Goal: Task Accomplishment & Management: Complete application form

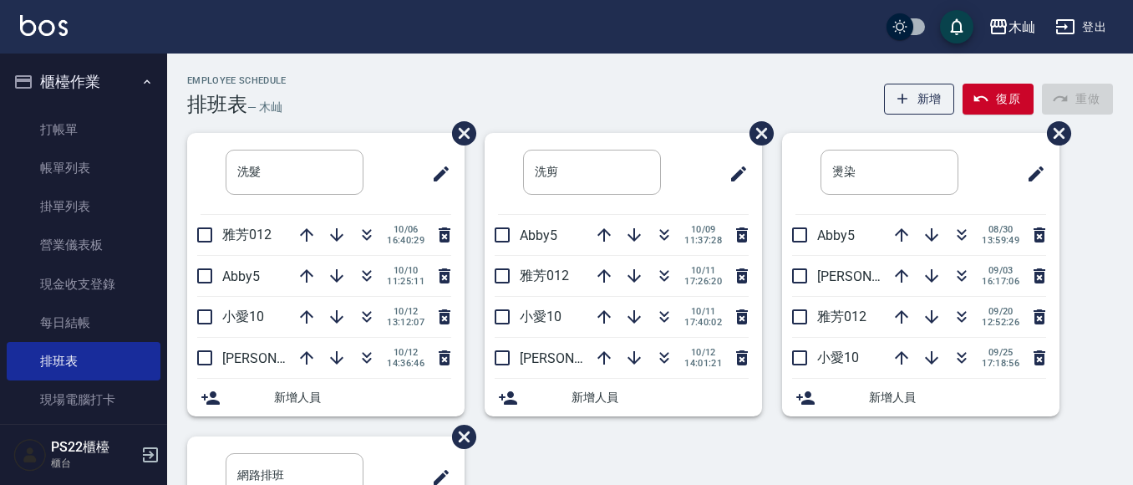
scroll to position [84, 0]
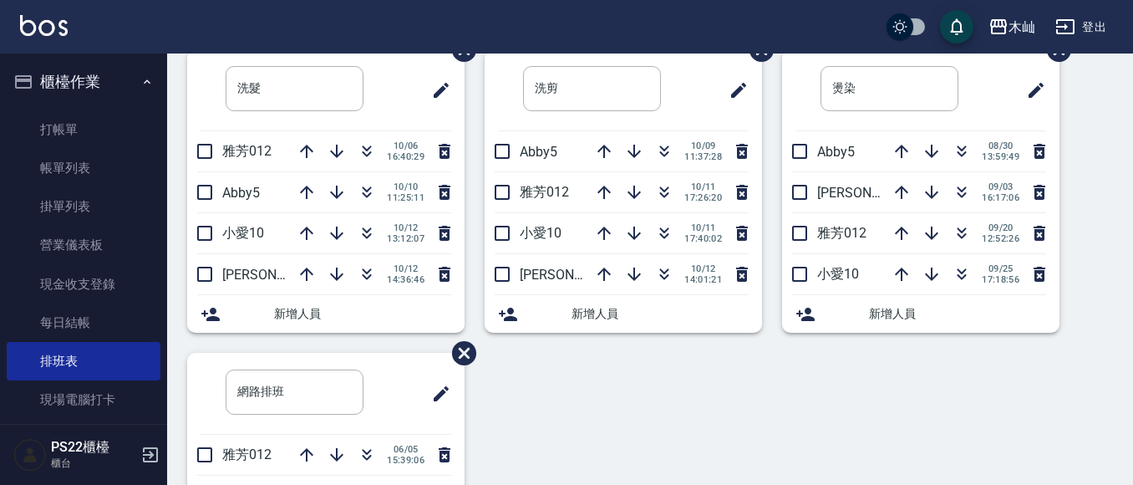
click at [111, 114] on link "打帳單" at bounding box center [84, 129] width 154 height 38
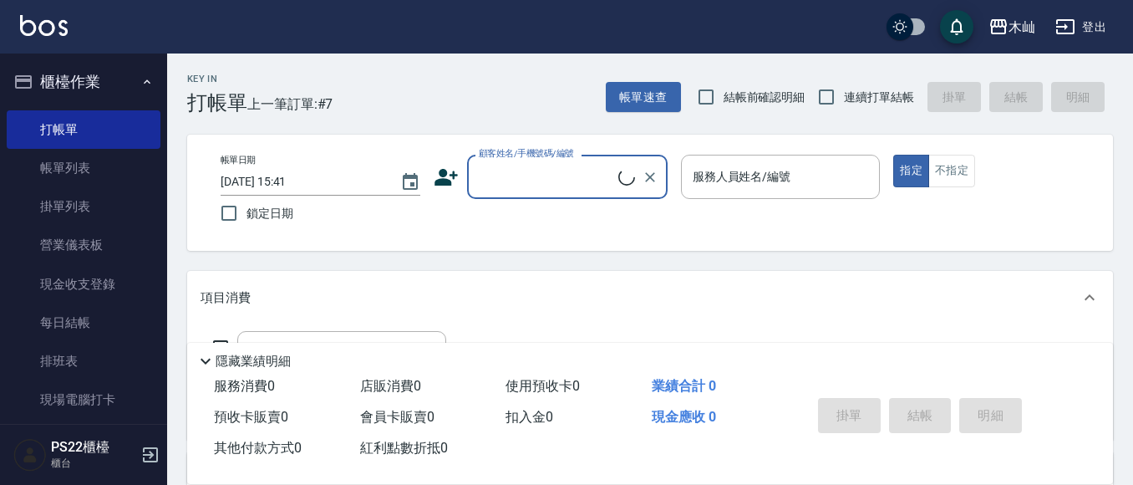
click at [565, 176] on input "顧客姓名/手機號碼/編號" at bounding box center [547, 176] width 144 height 29
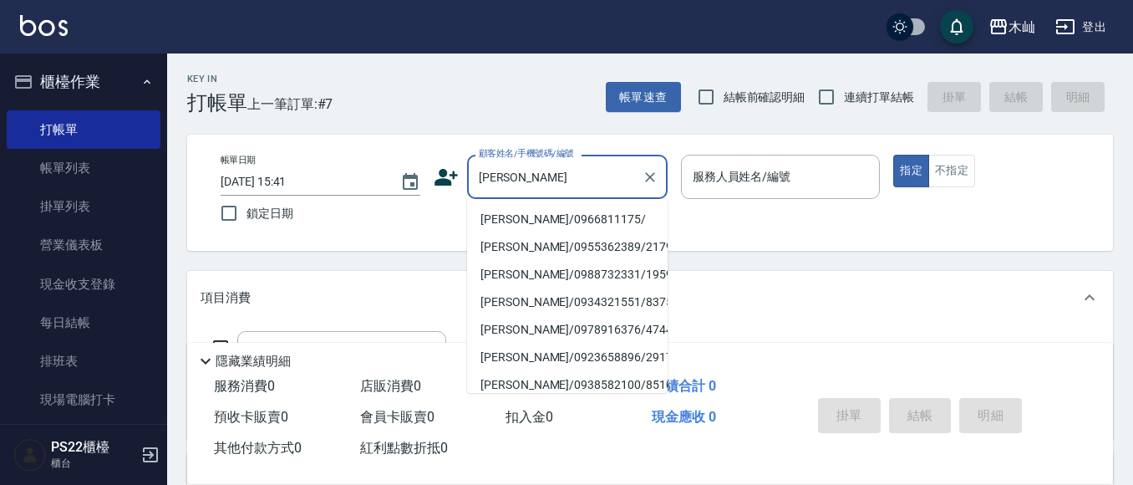
drag, startPoint x: 569, startPoint y: 227, endPoint x: 594, endPoint y: 211, distance: 29.7
click at [569, 227] on li "[PERSON_NAME]/0966811175/" at bounding box center [567, 220] width 201 height 28
type input "[PERSON_NAME]/0966811175/"
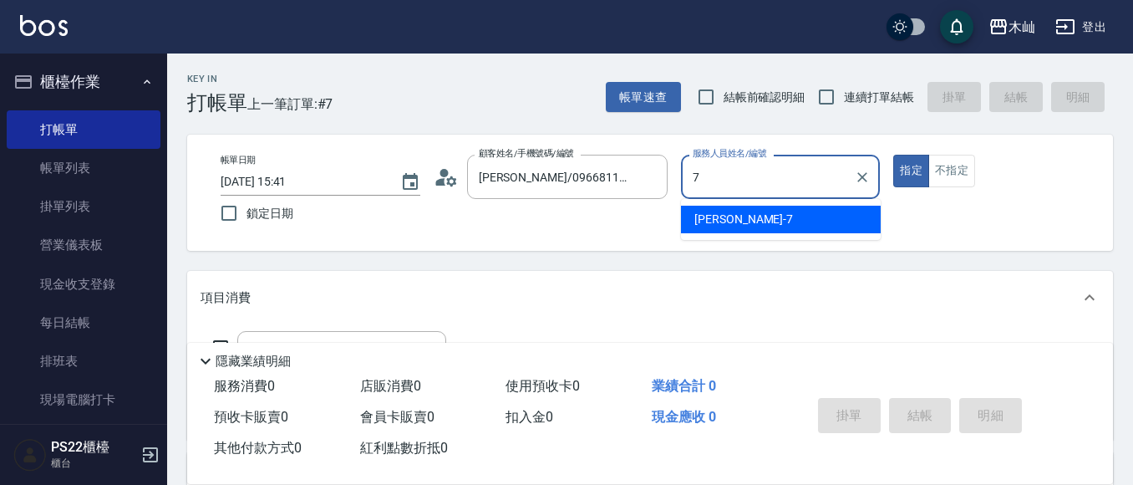
type input "[PERSON_NAME]-7"
type button "true"
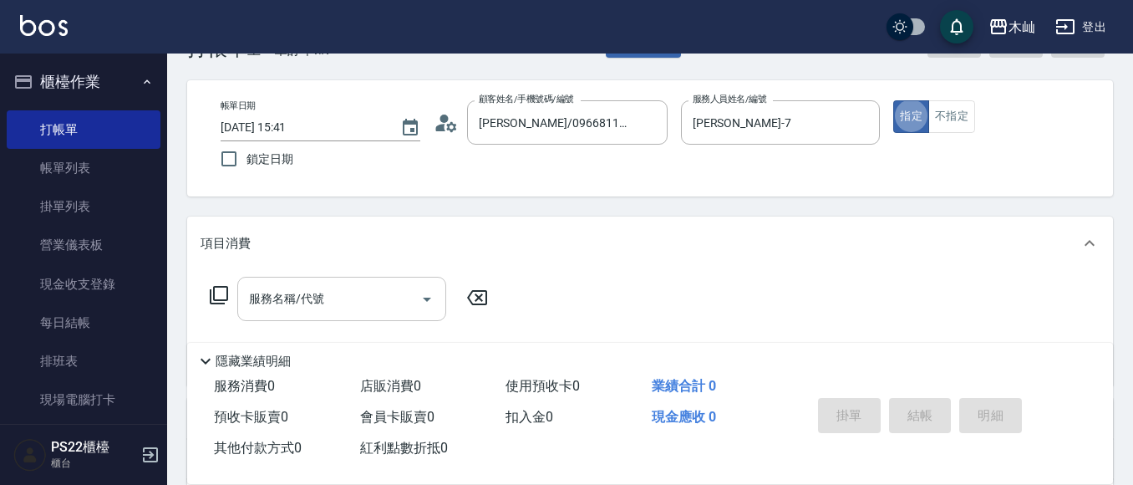
scroll to position [84, 0]
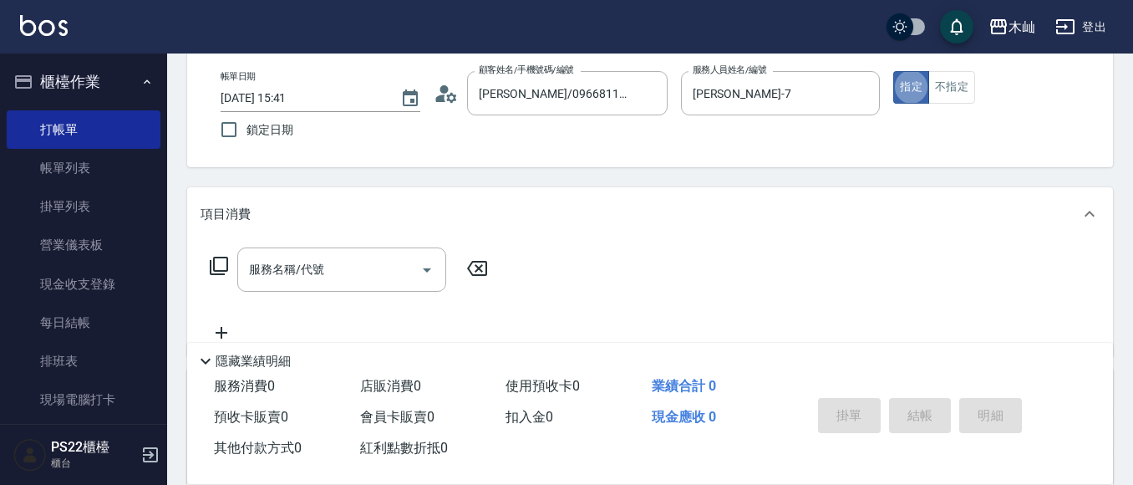
click at [311, 262] on div "服務名稱/代號 服務名稱/代號" at bounding box center [341, 269] width 209 height 44
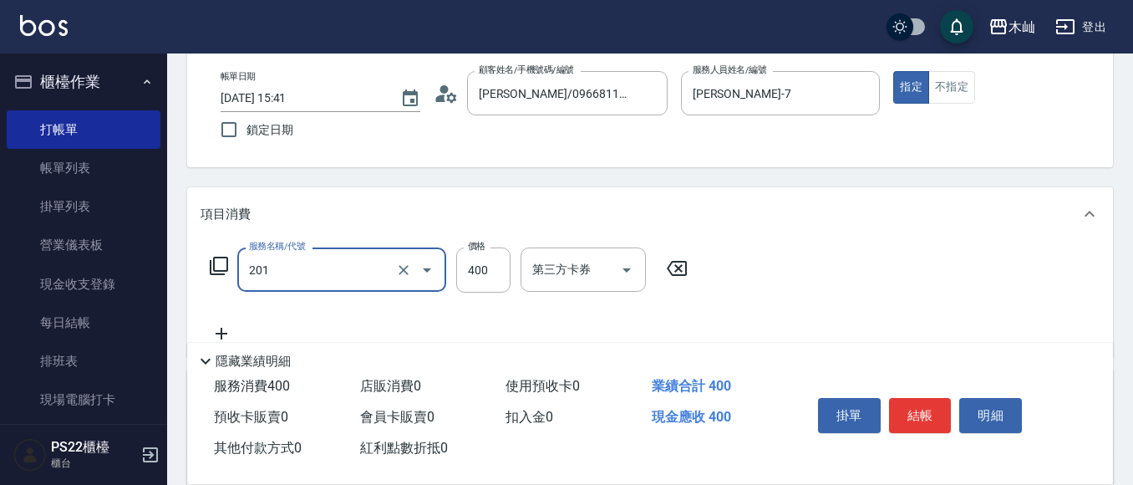
type input "洗剪(201)"
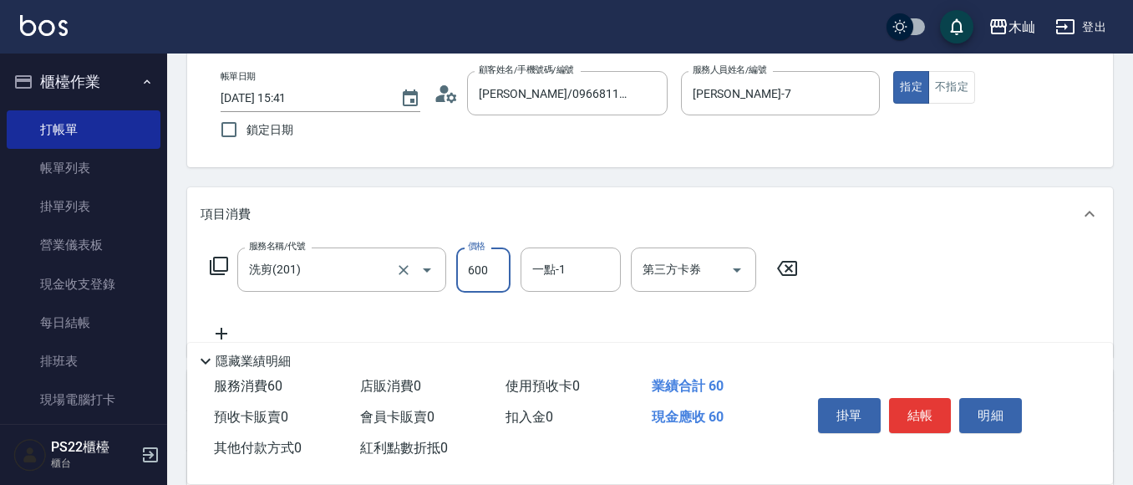
type input "600"
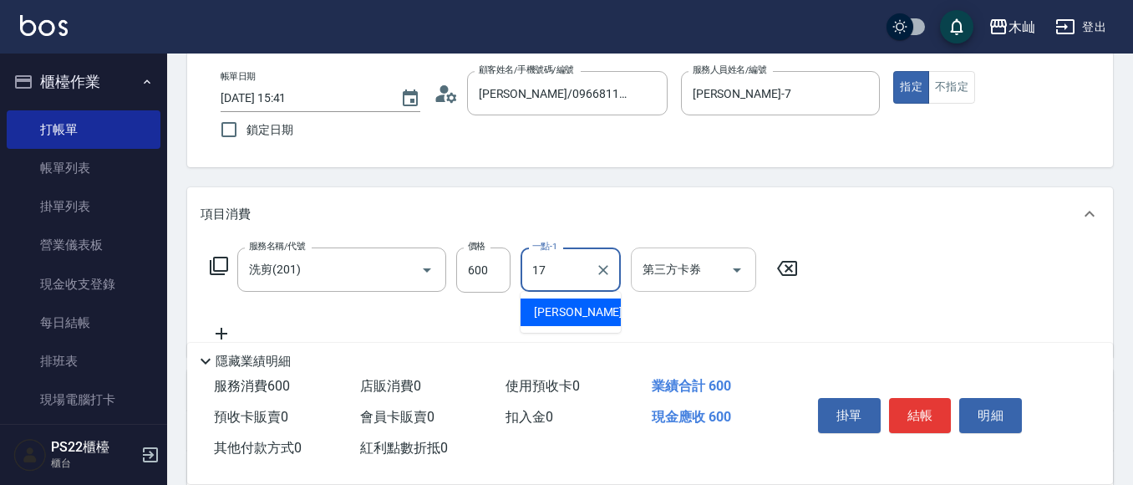
type input "[PERSON_NAME]-17"
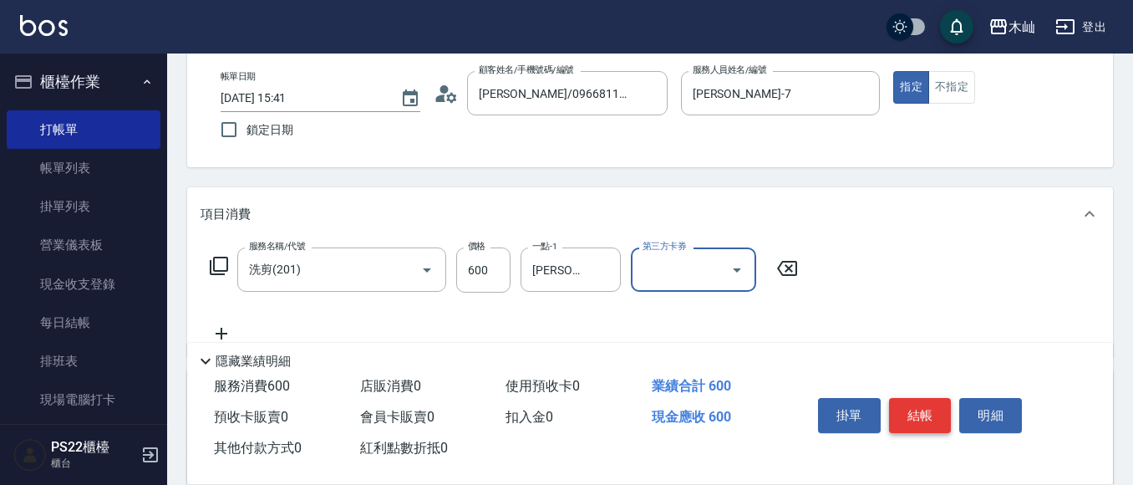
click at [915, 404] on button "結帳" at bounding box center [920, 415] width 63 height 35
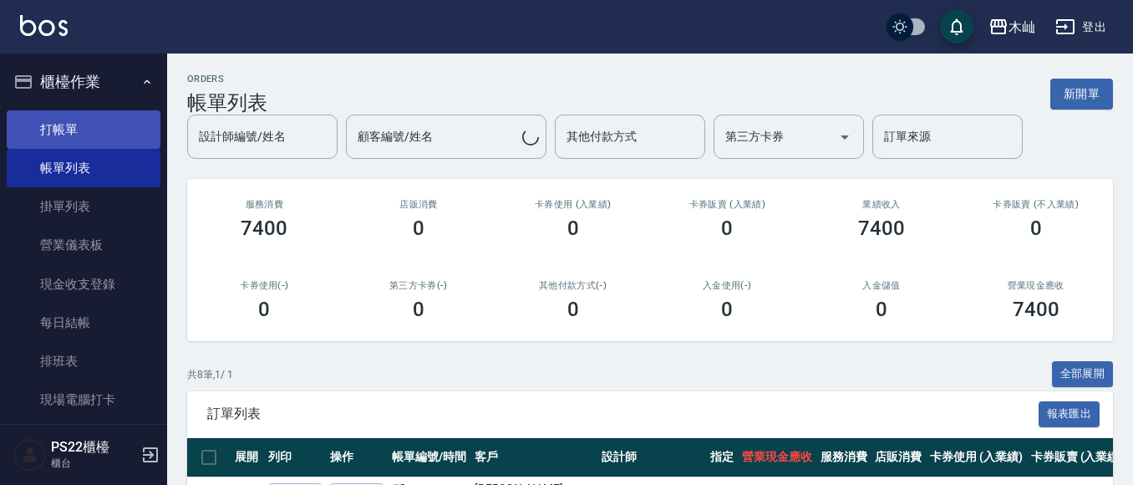
click at [84, 130] on link "打帳單" at bounding box center [84, 129] width 154 height 38
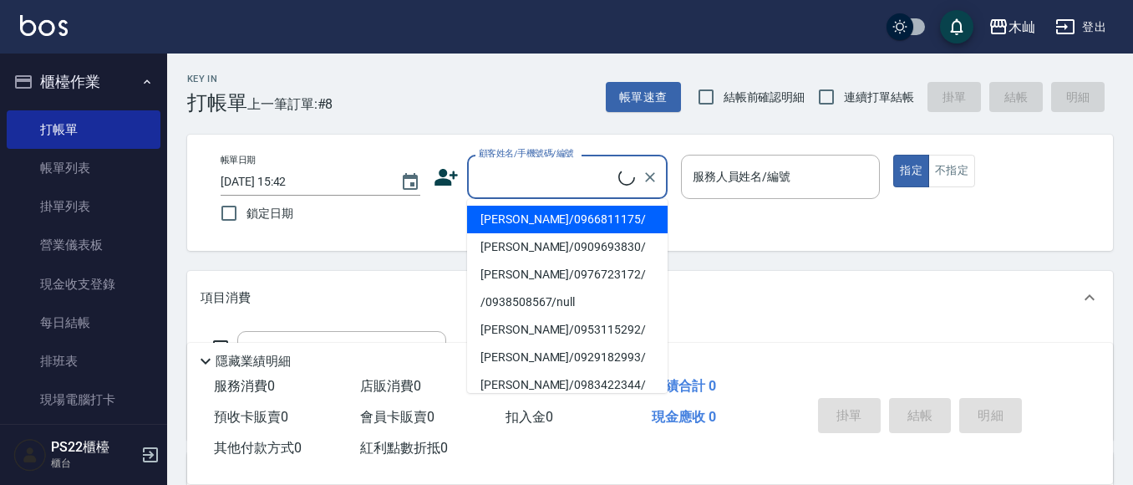
click at [519, 167] on input "顧客姓名/手機號碼/編號" at bounding box center [547, 176] width 144 height 29
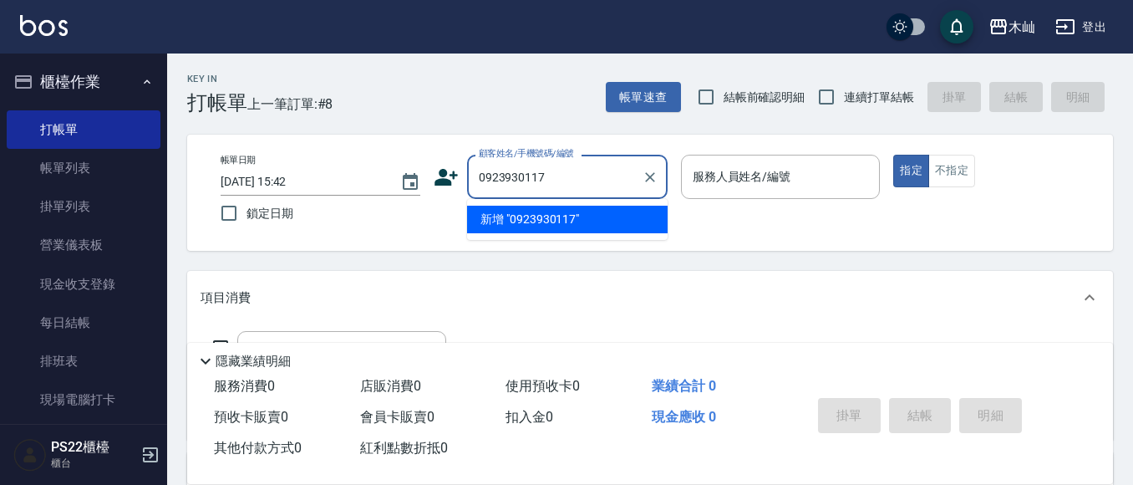
type input "0923930117"
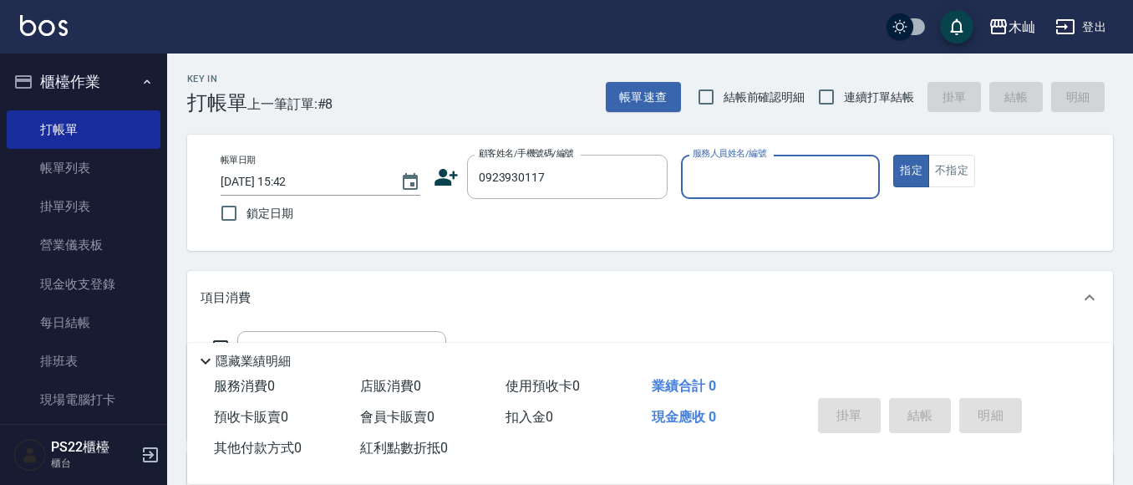
click at [441, 178] on icon at bounding box center [446, 177] width 23 height 17
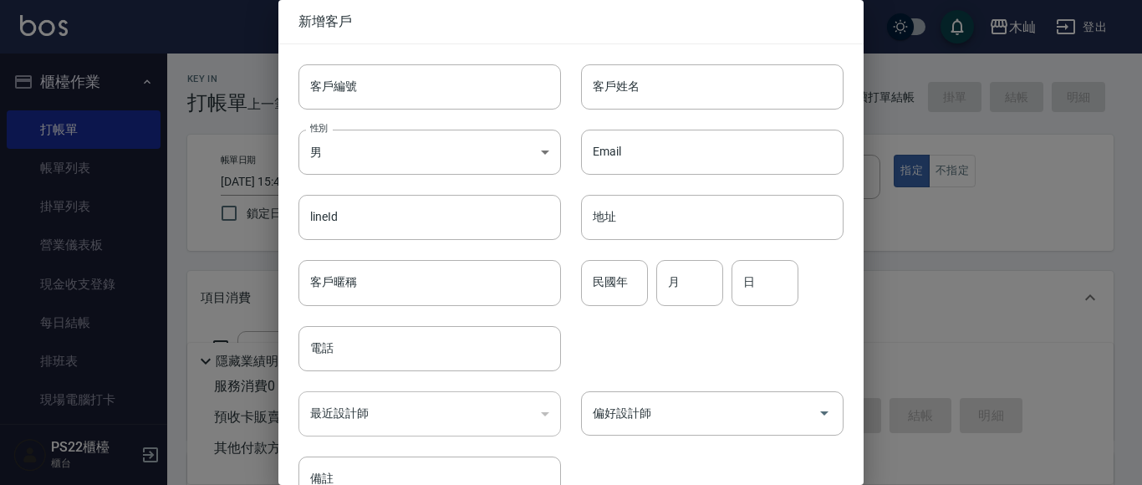
type input "0923930117"
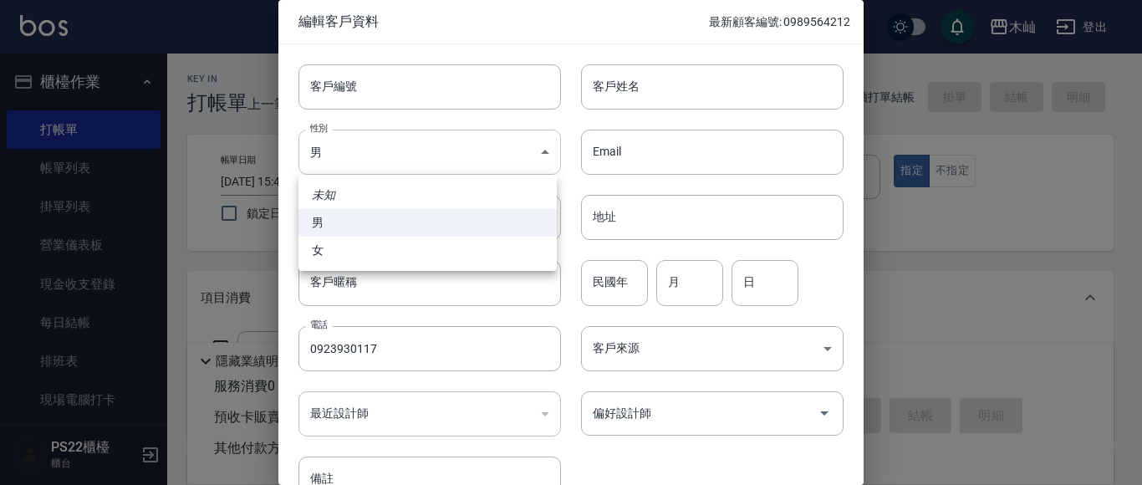
click at [498, 154] on body "木屾 登出 櫃檯作業 打帳單 帳單列表 掛單列表 營業儀表板 現金收支登錄 每日結帳 排班表 現場電腦打卡 預約管理 預約管理 單日預約紀錄 單週預約紀錄 報…" at bounding box center [571, 407] width 1142 height 814
click at [413, 250] on li "女" at bounding box center [427, 251] width 258 height 28
type input "[DEMOGRAPHIC_DATA]"
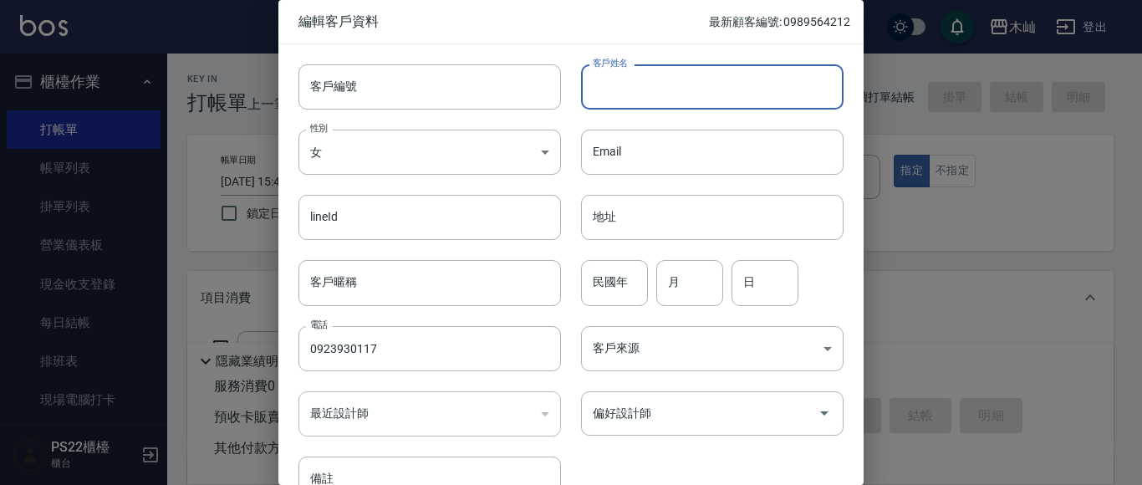
click at [674, 71] on input "客戶姓名" at bounding box center [712, 86] width 262 height 45
type input "[PERSON_NAME]"
click at [603, 289] on input "民國年" at bounding box center [614, 282] width 67 height 45
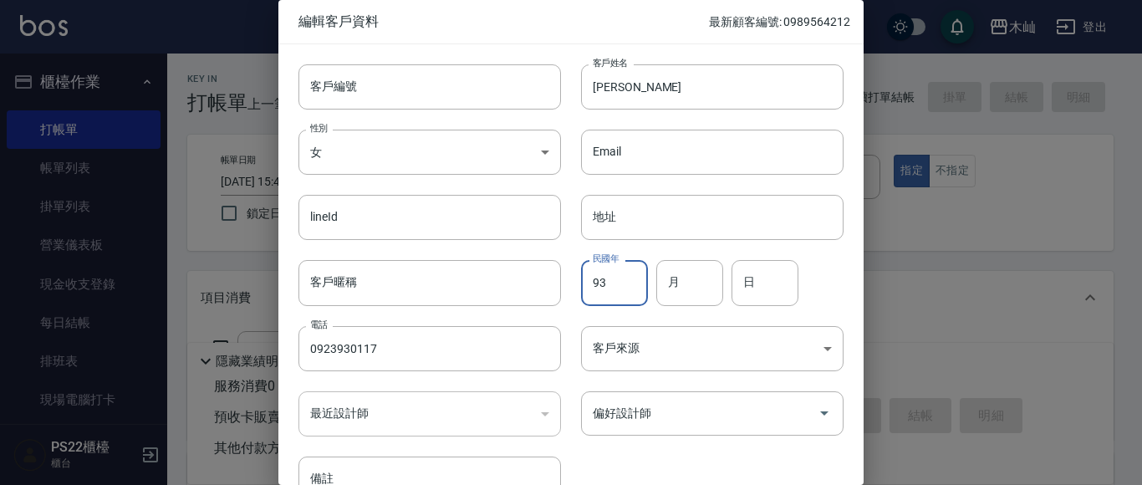
type input "93"
type input "01"
type input "17"
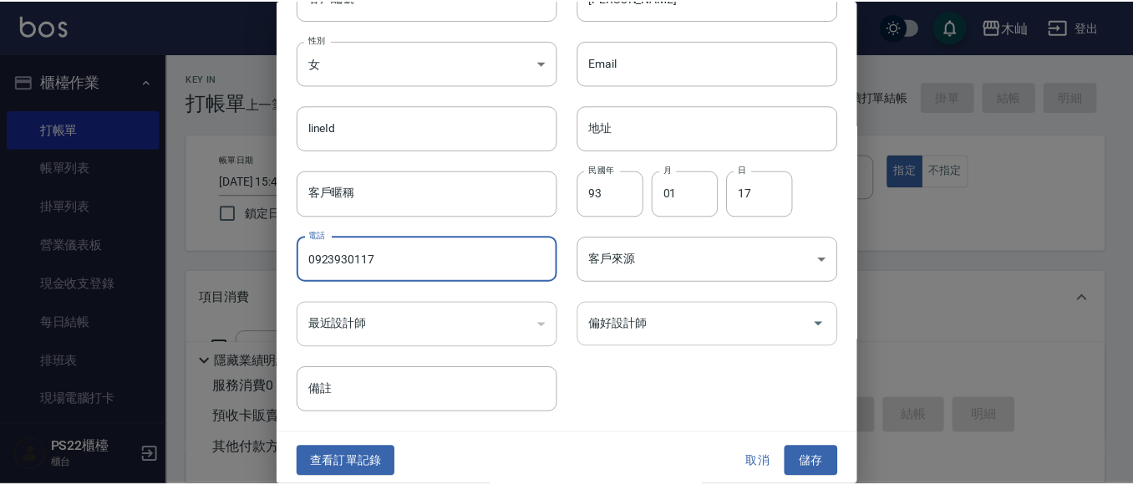
scroll to position [94, 0]
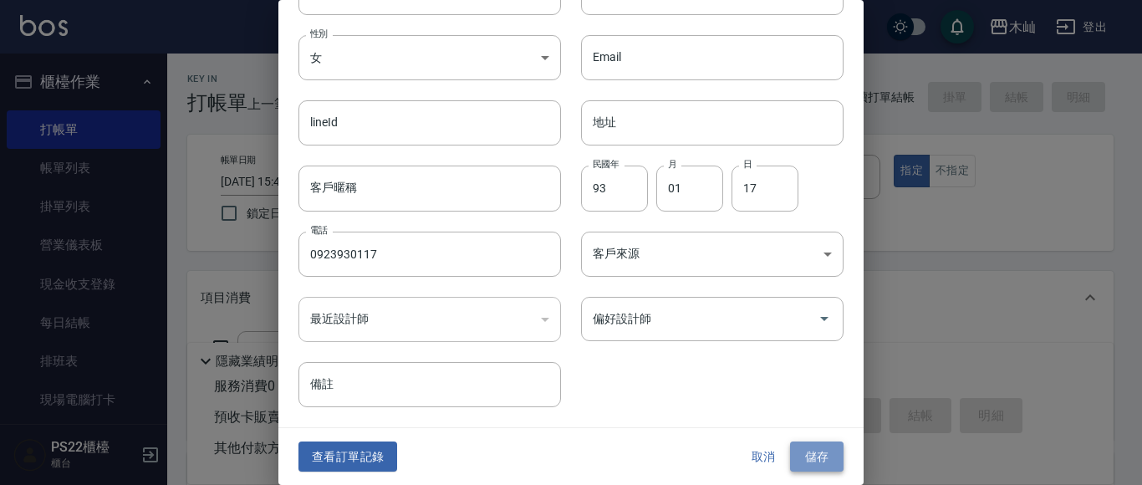
click at [790, 453] on button "儲存" at bounding box center [816, 456] width 53 height 31
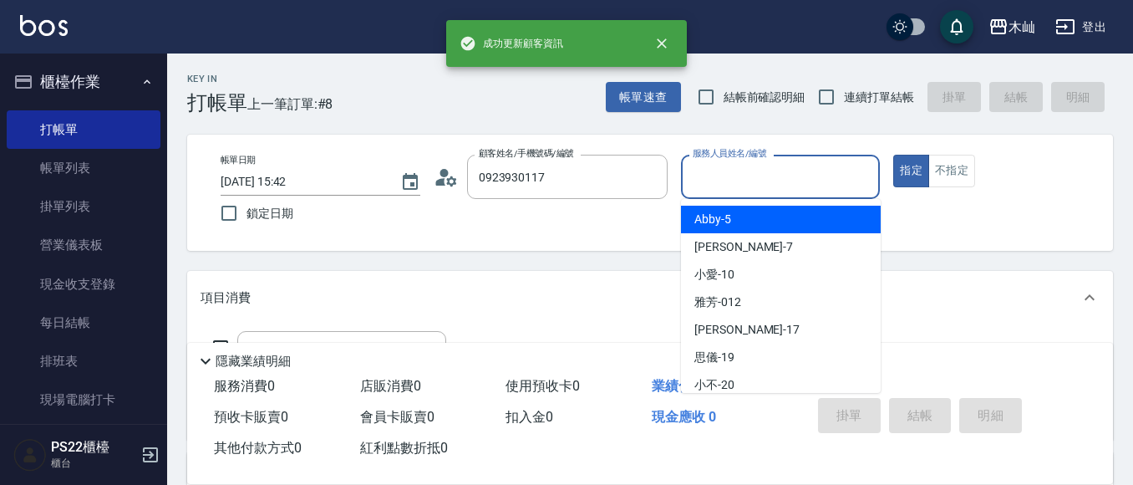
click at [766, 176] on input "服務人員姓名/編號" at bounding box center [781, 176] width 185 height 29
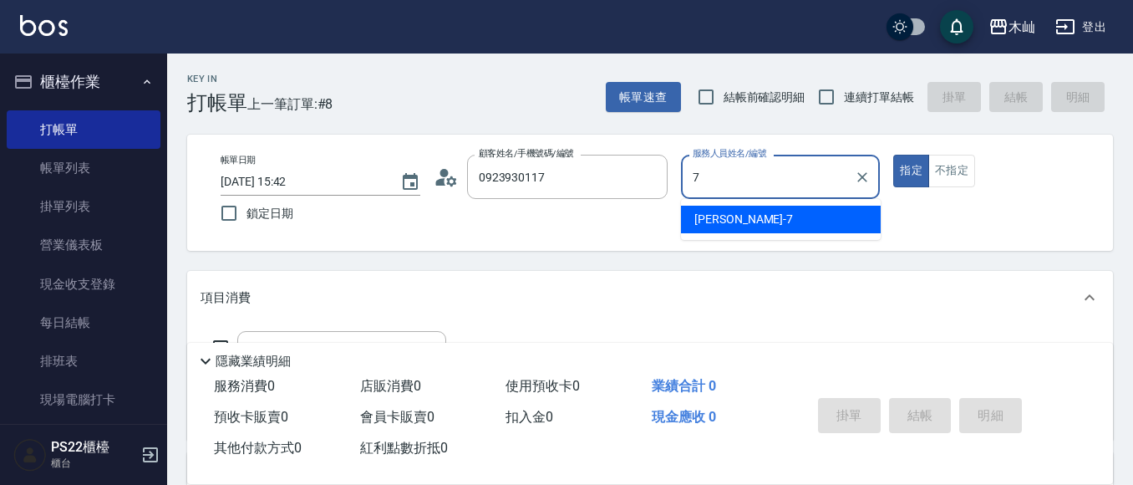
type input "7"
type button "true"
type input "[PERSON_NAME]-7"
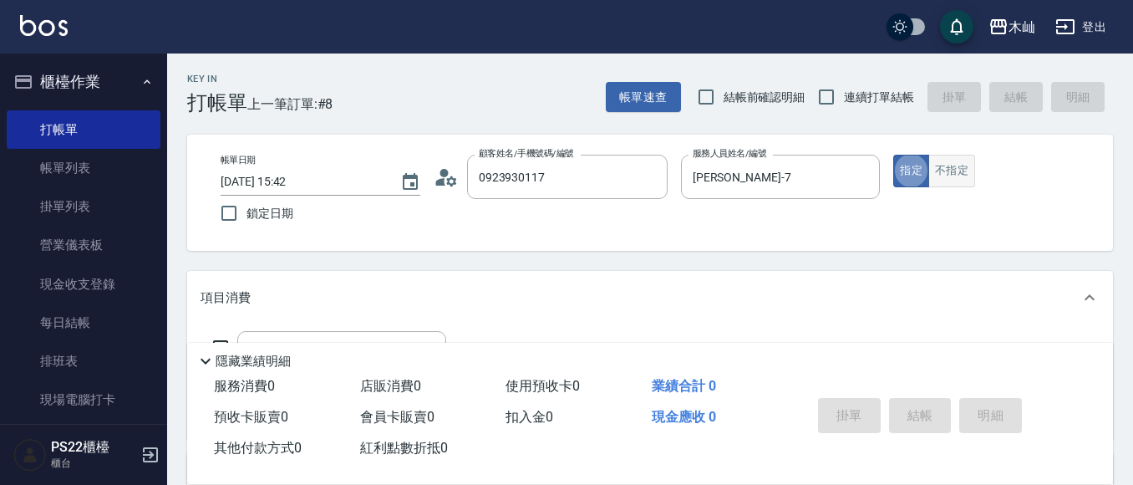
click at [962, 162] on button "不指定" at bounding box center [952, 171] width 47 height 33
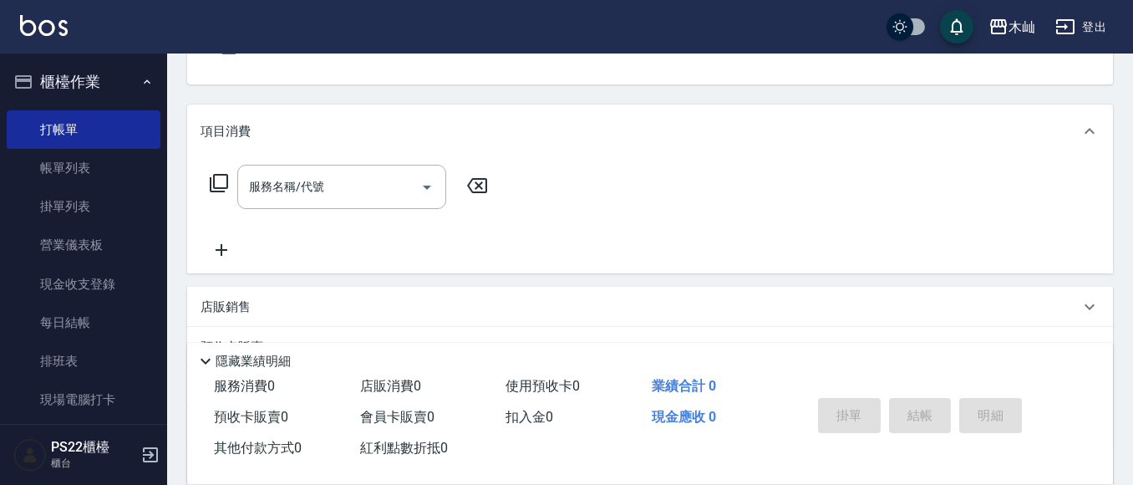
scroll to position [167, 0]
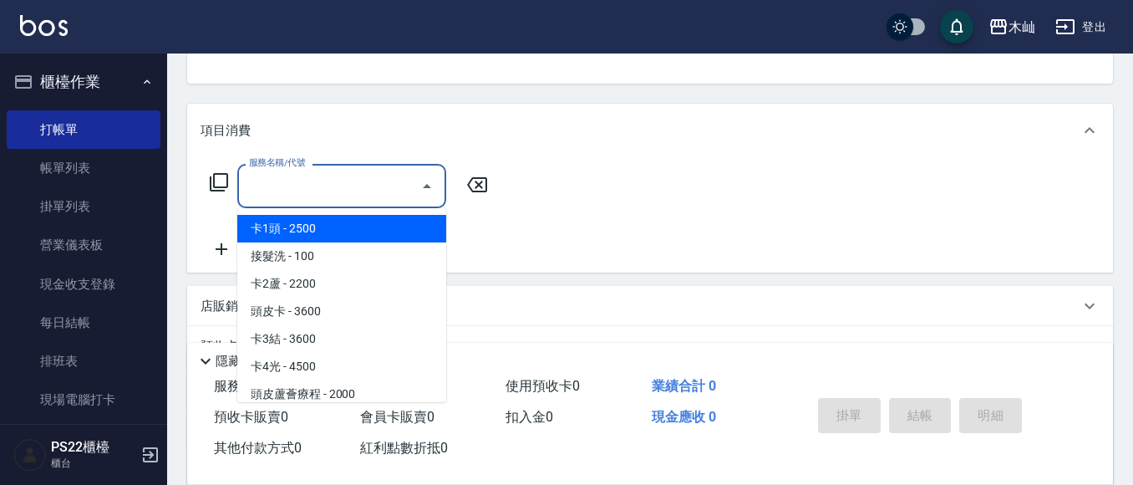
click at [327, 194] on input "服務名稱/代號" at bounding box center [329, 185] width 169 height 29
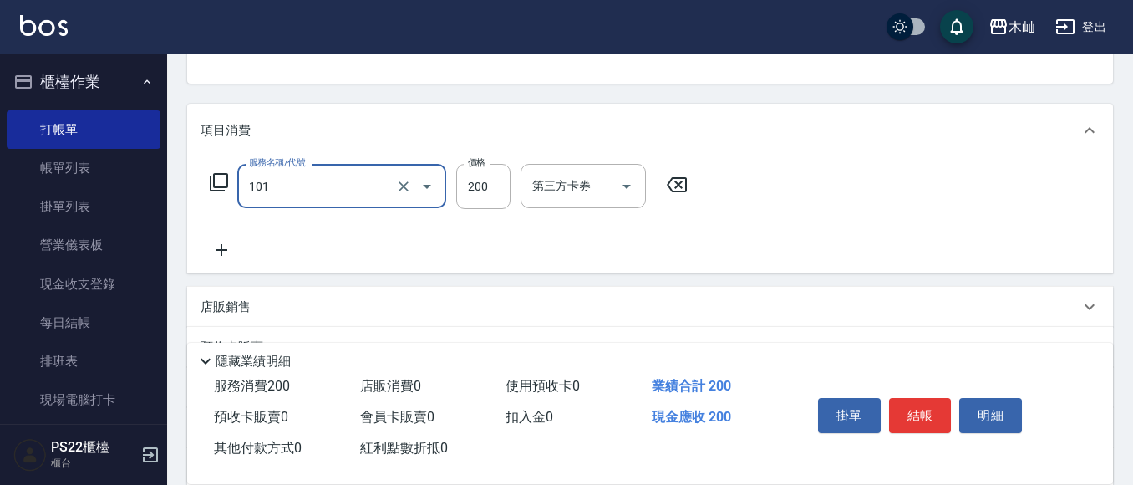
type input "洗髮(101)"
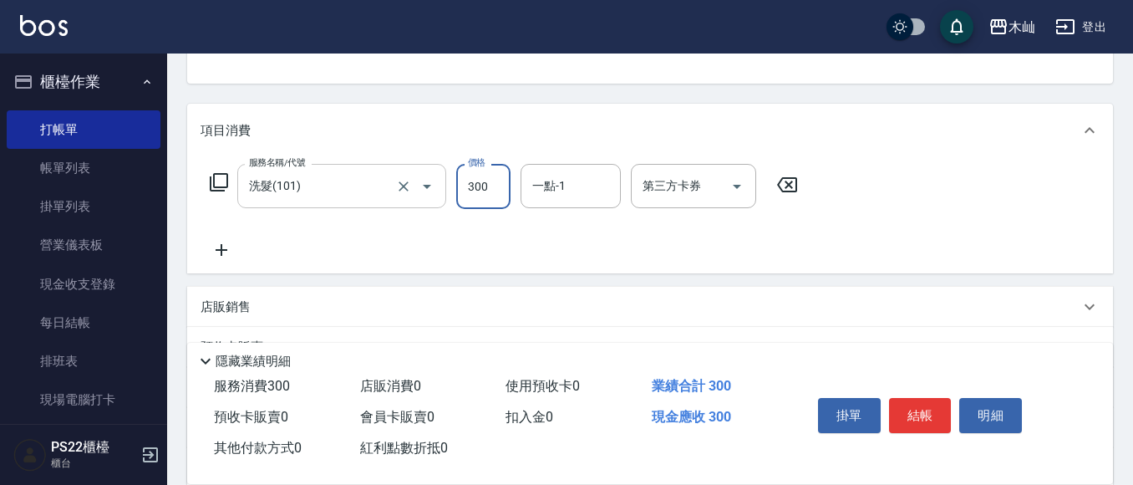
type input "300"
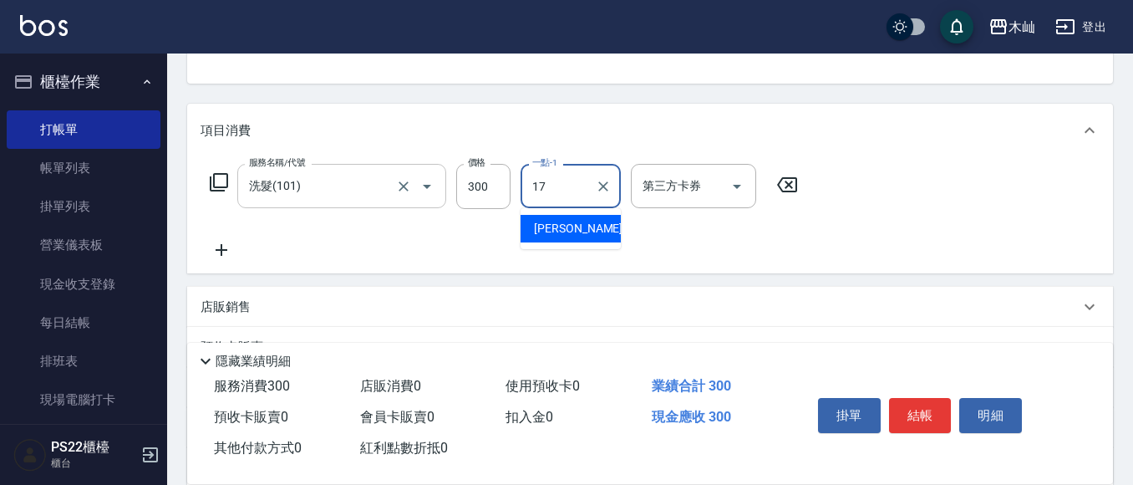
type input "[PERSON_NAME]-17"
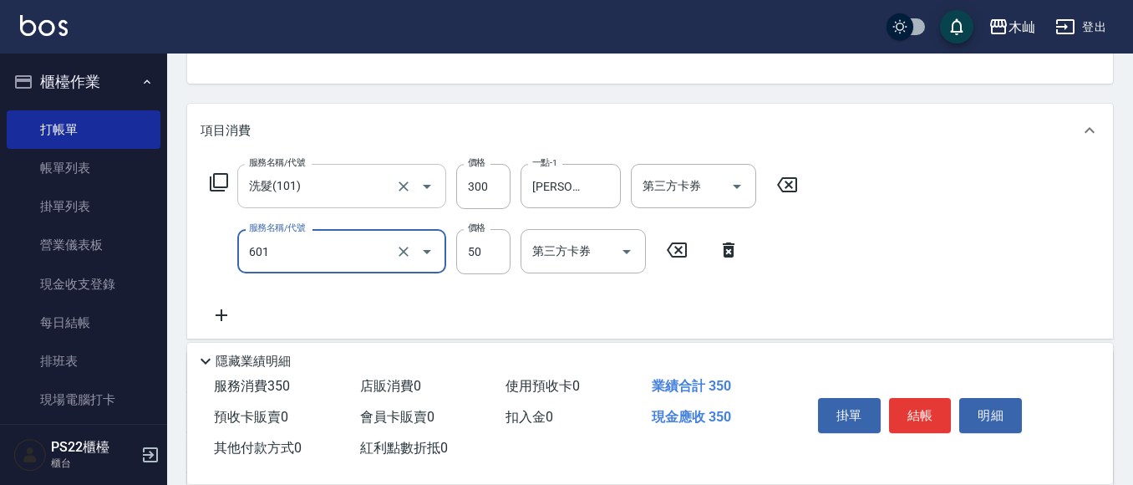
type input "吹捲(601)"
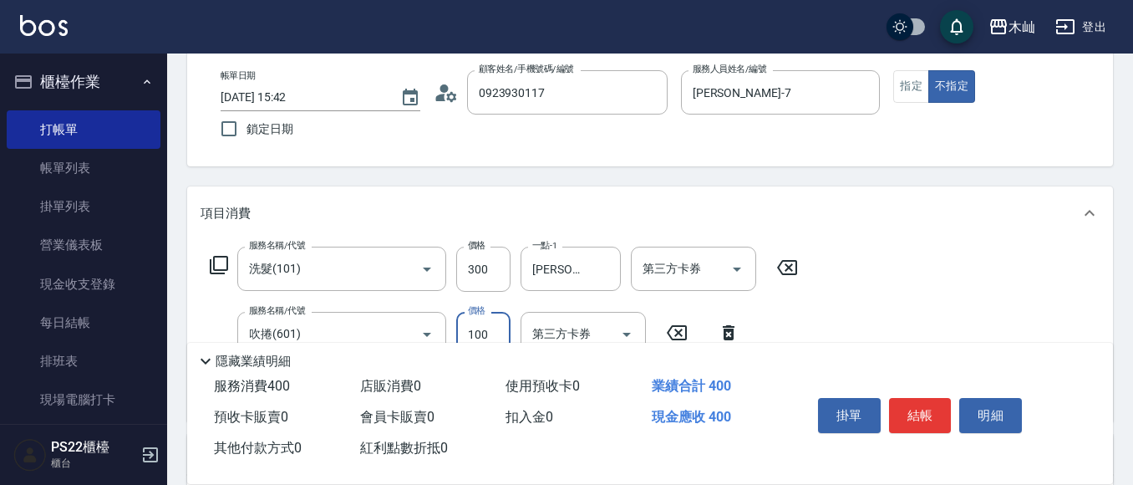
scroll to position [84, 0]
type input "100"
click at [914, 409] on button "結帳" at bounding box center [920, 415] width 63 height 35
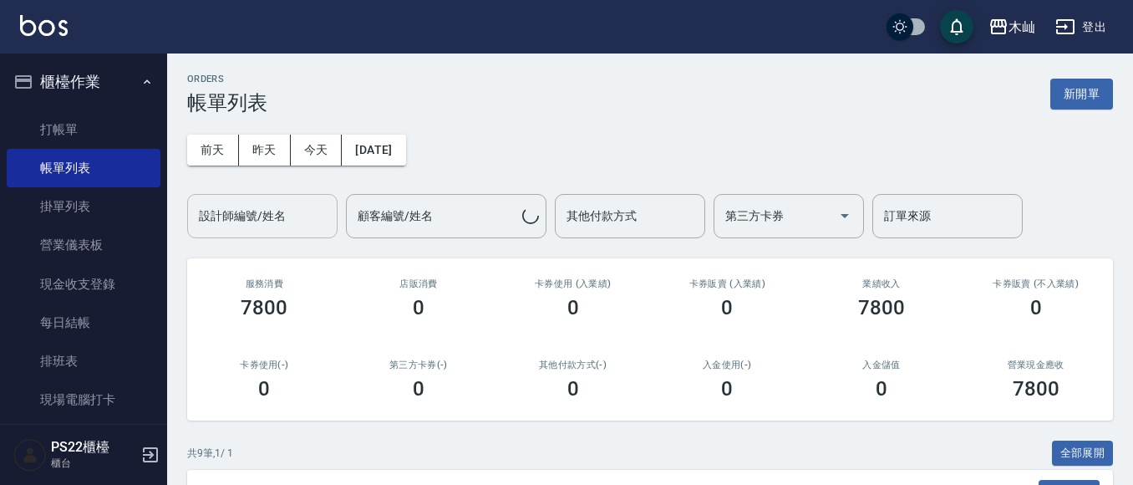
click at [311, 219] on input "設計師編號/姓名" at bounding box center [262, 215] width 135 height 29
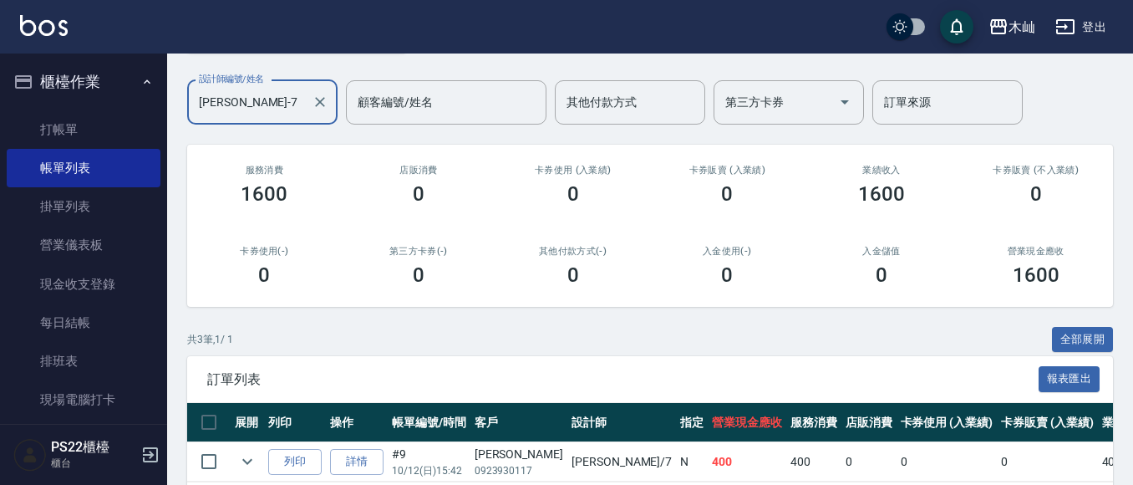
scroll to position [271, 0]
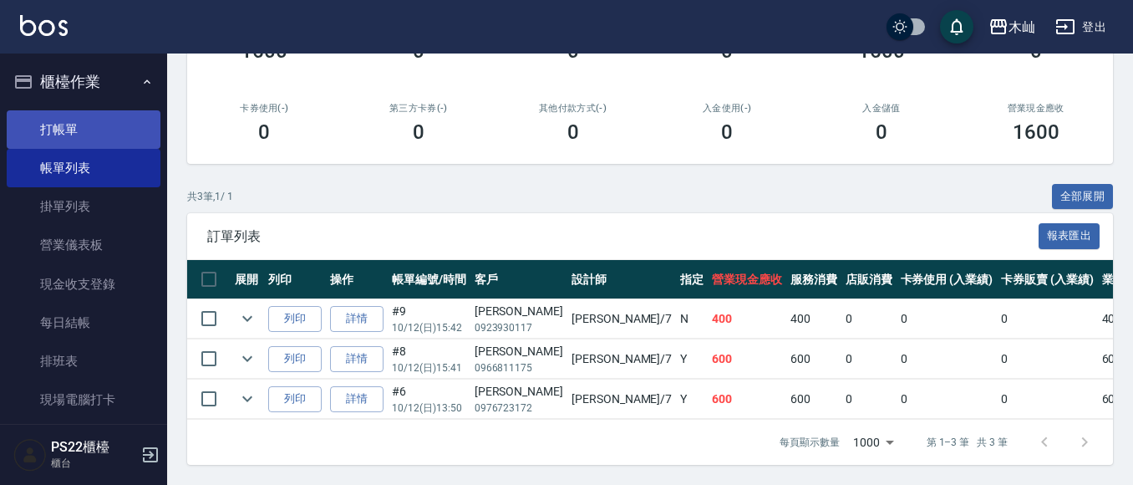
type input "[PERSON_NAME]-7"
click at [140, 125] on link "打帳單" at bounding box center [84, 129] width 154 height 38
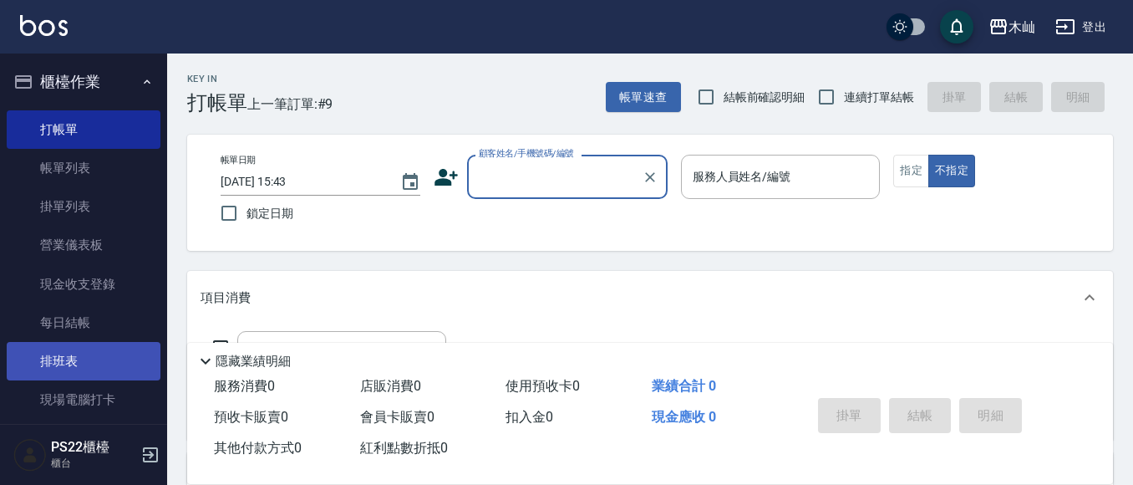
drag, startPoint x: 85, startPoint y: 358, endPoint x: 94, endPoint y: 347, distance: 14.2
click at [86, 358] on link "排班表" at bounding box center [84, 361] width 154 height 38
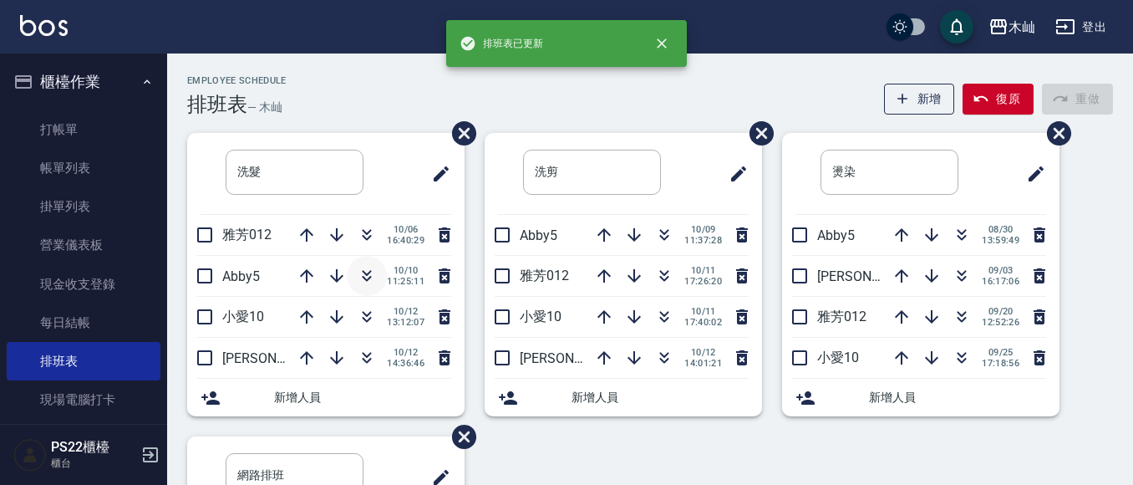
click at [358, 272] on icon "button" at bounding box center [367, 276] width 20 height 20
